Goal: Find contact information: Find contact information

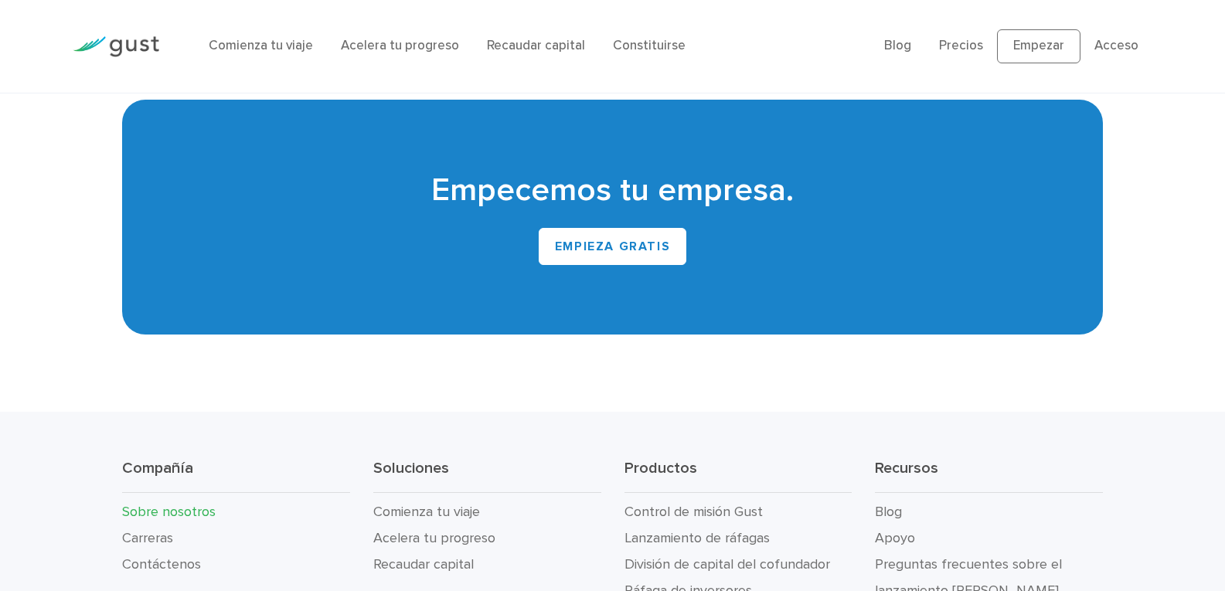
scroll to position [1672, 0]
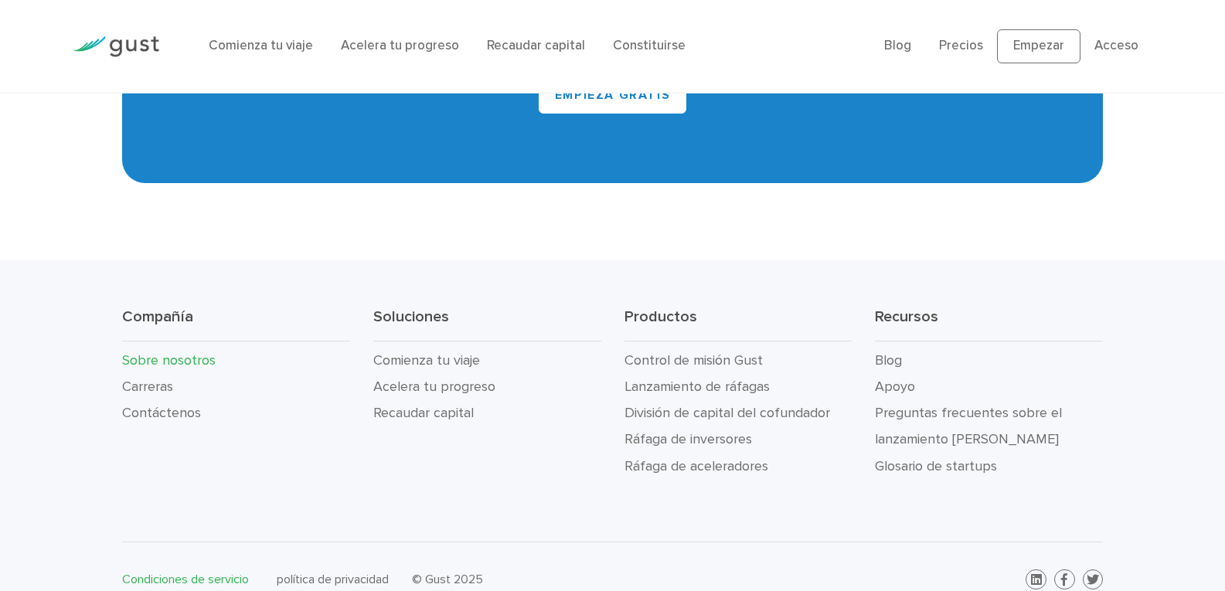
click at [199, 572] on font "Condiciones de servicio" at bounding box center [185, 579] width 127 height 15
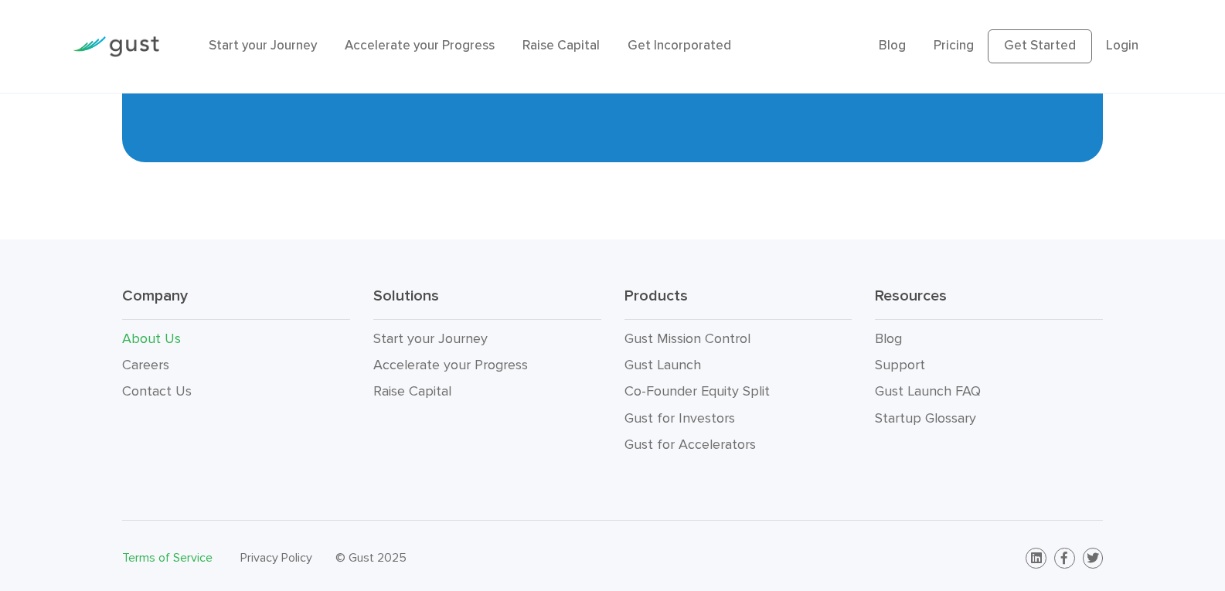
scroll to position [1667, 0]
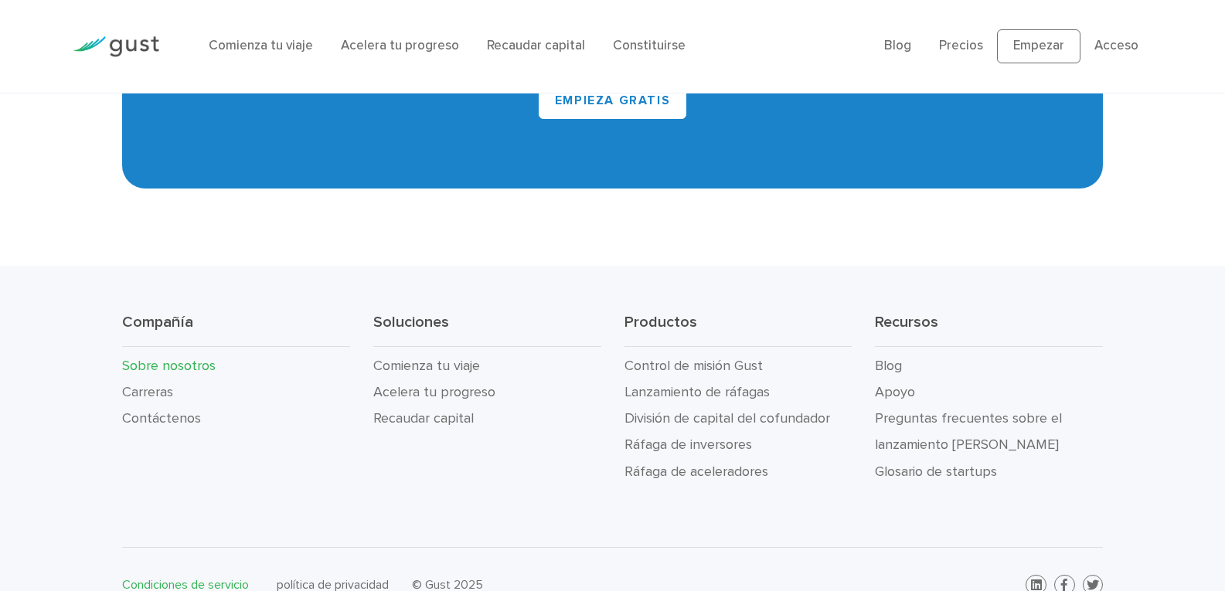
click at [179, 406] on li "Contáctenos" at bounding box center [236, 419] width 228 height 26
click at [142, 411] on font "Contáctenos" at bounding box center [161, 419] width 79 height 16
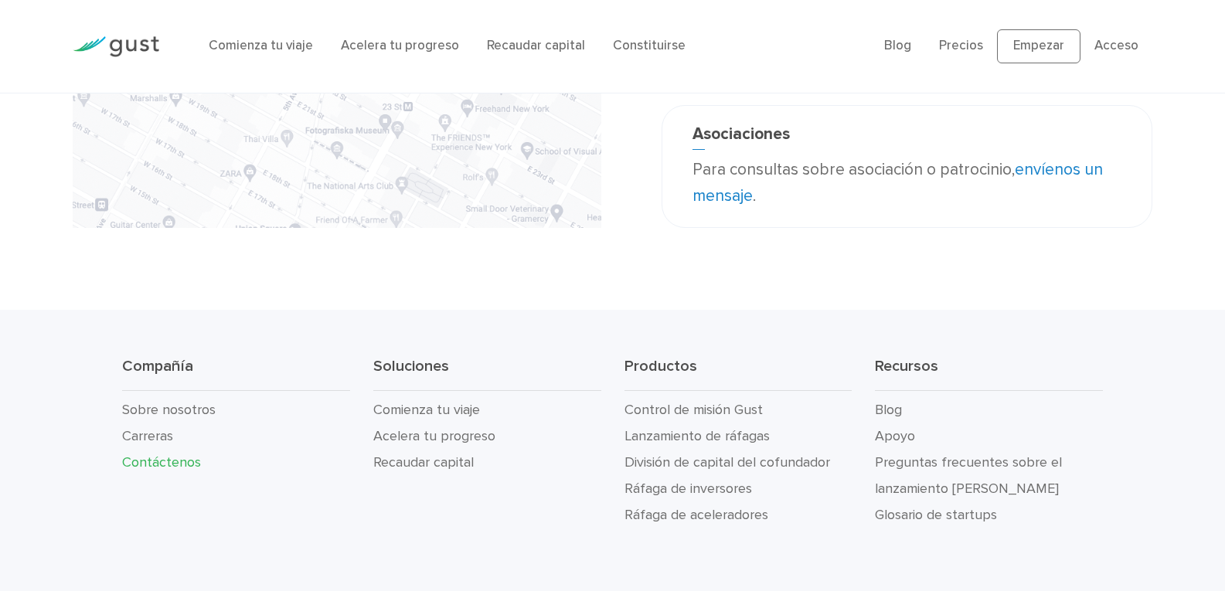
scroll to position [541, 0]
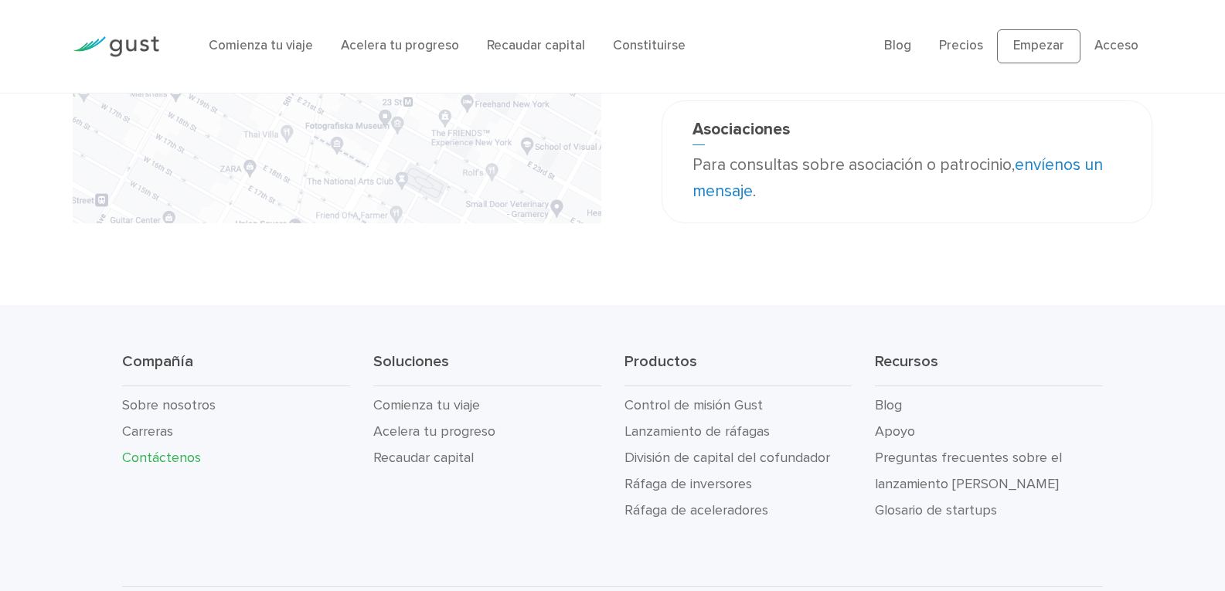
click at [1078, 196] on font "envíenos un mensaje" at bounding box center [898, 178] width 411 height 46
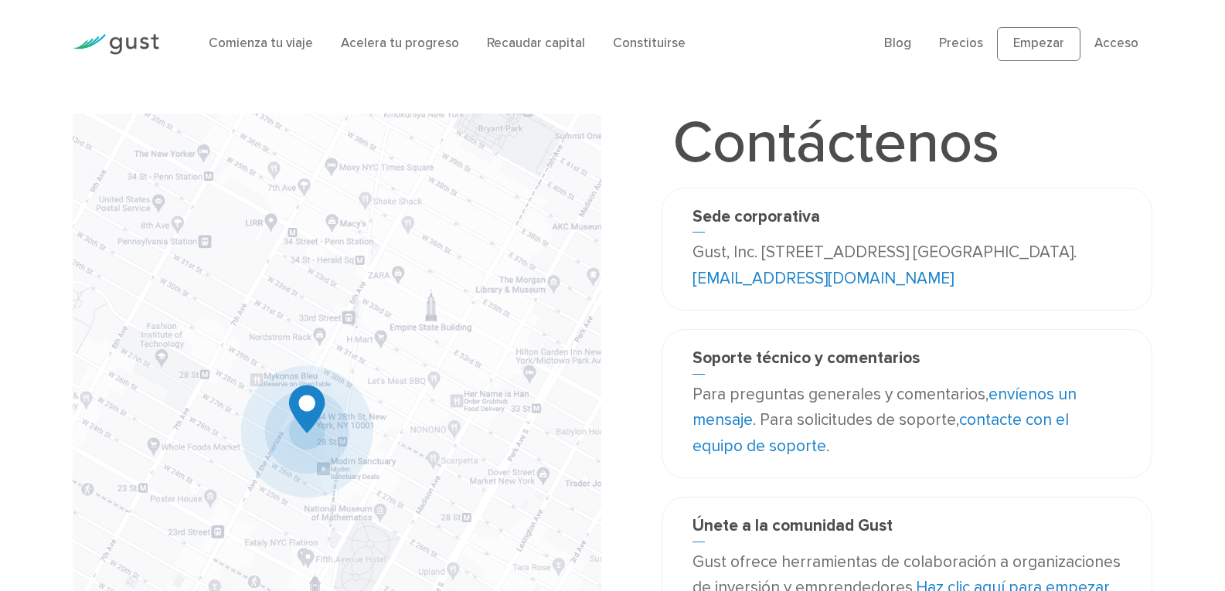
scroll to position [0, 0]
